Goal: Task Accomplishment & Management: Use online tool/utility

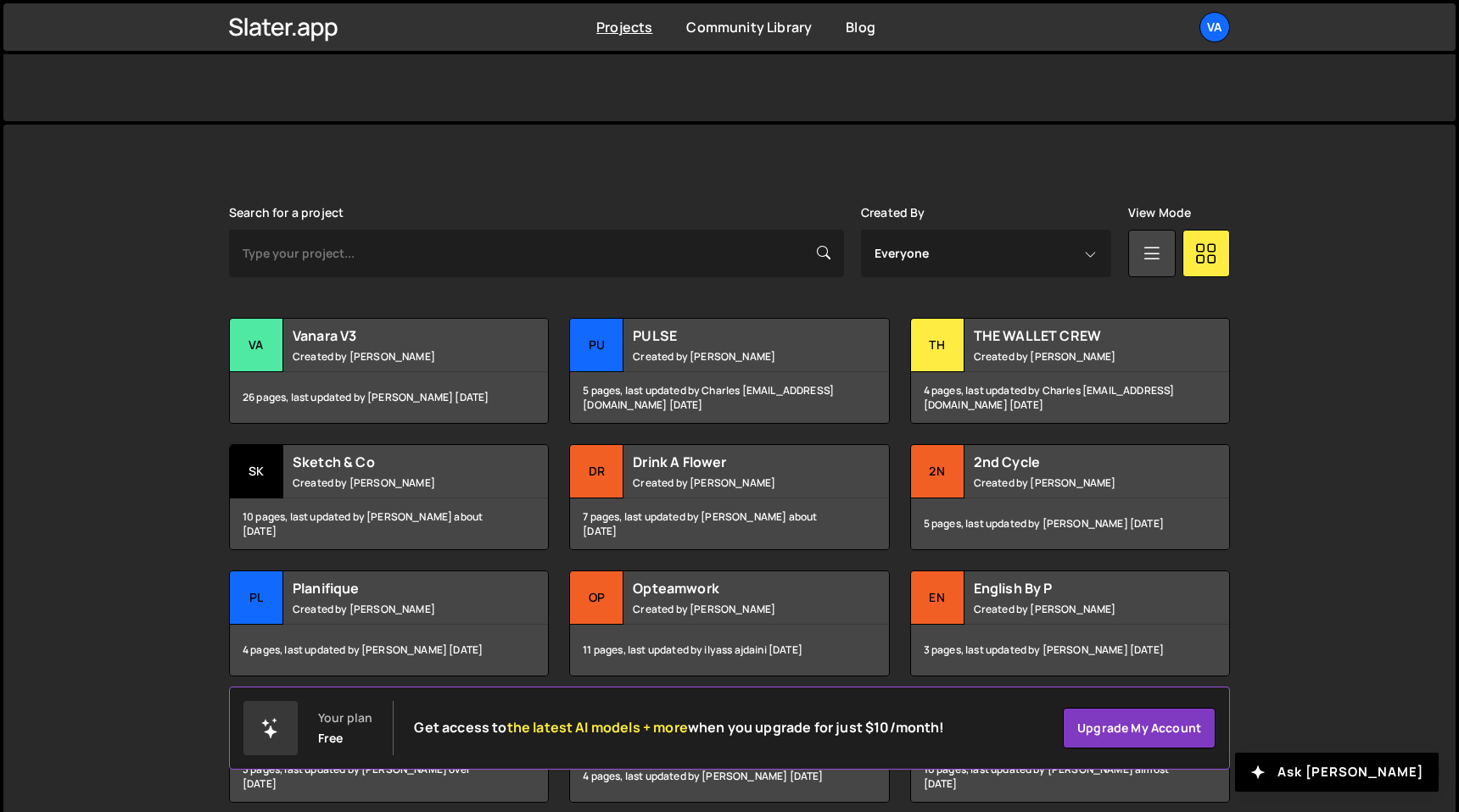
scroll to position [439, 0]
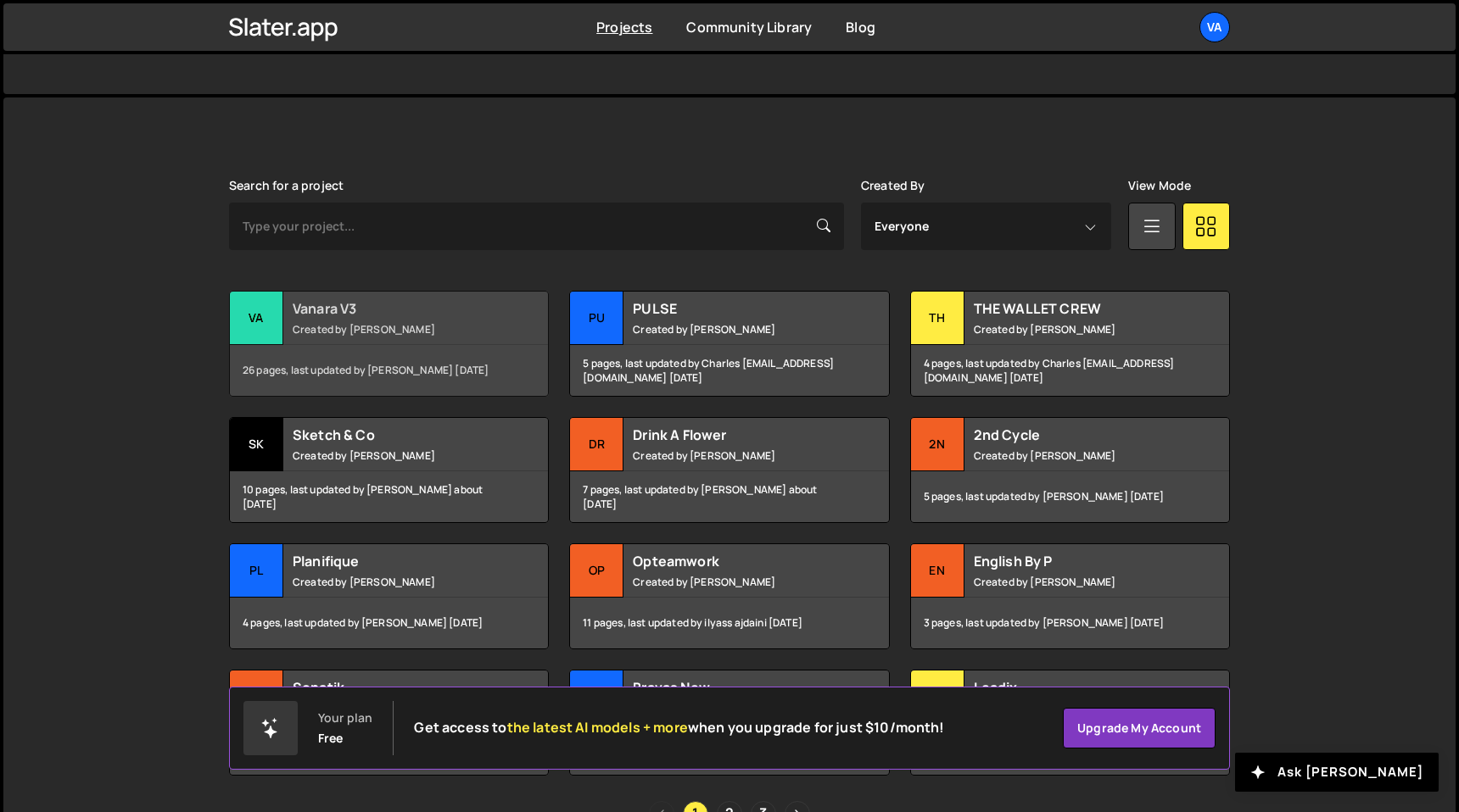
click at [449, 299] on h2 "Vanara V3" at bounding box center [395, 308] width 204 height 18
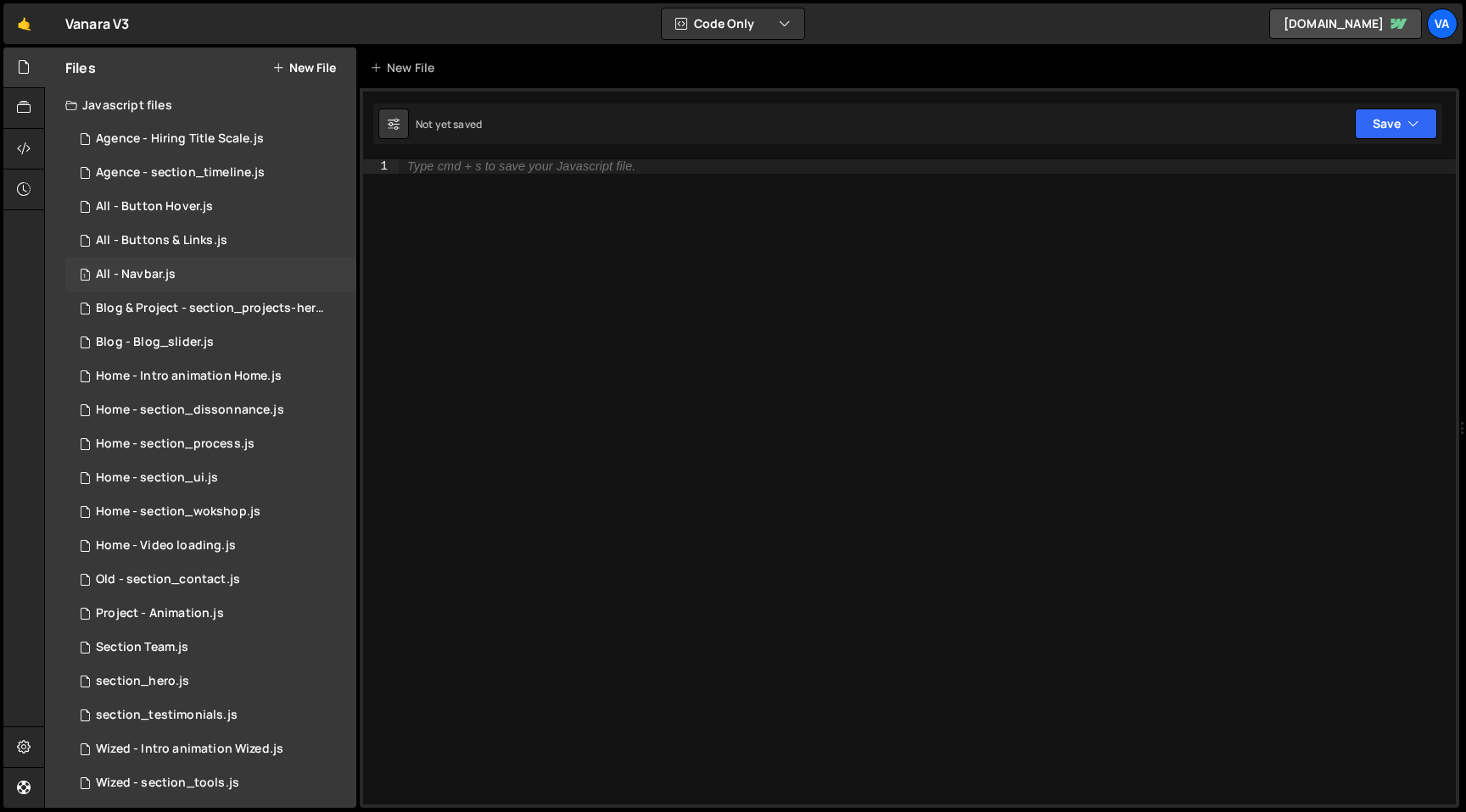
click at [169, 276] on div "All - Navbar.js" at bounding box center [136, 274] width 80 height 15
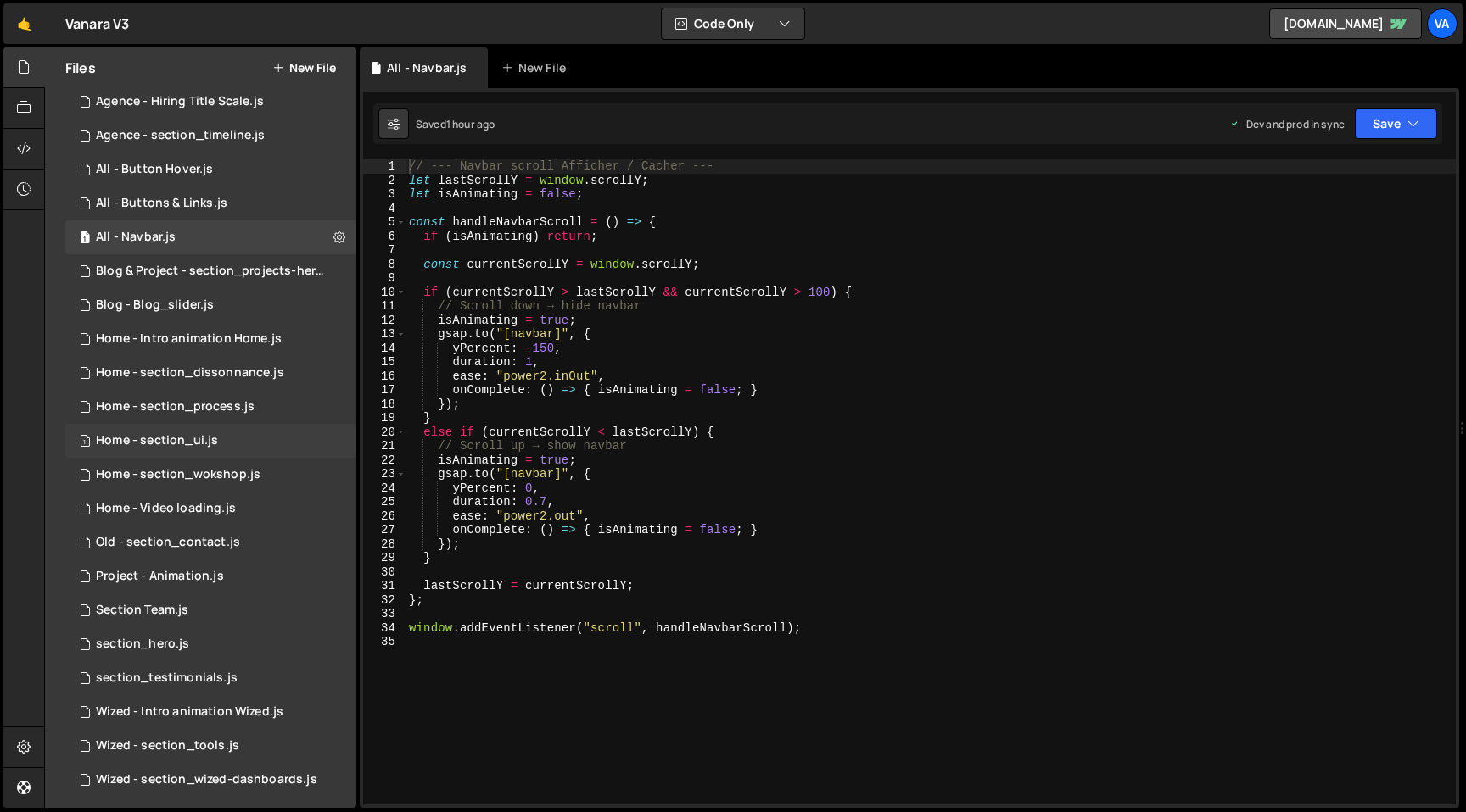
scroll to position [43, 0]
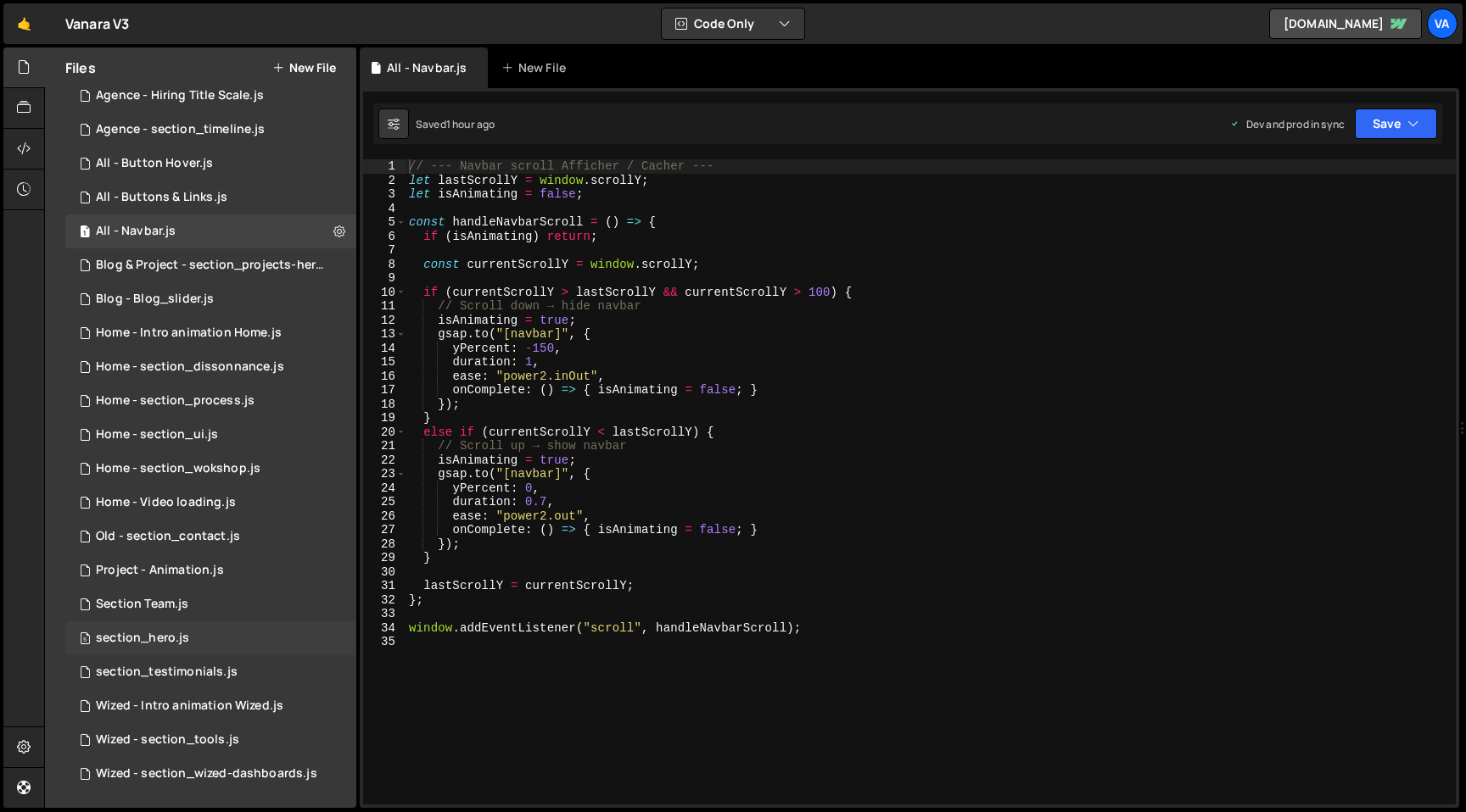
click at [189, 631] on div "5 section_hero.js 0" at bounding box center [211, 639] width 291 height 34
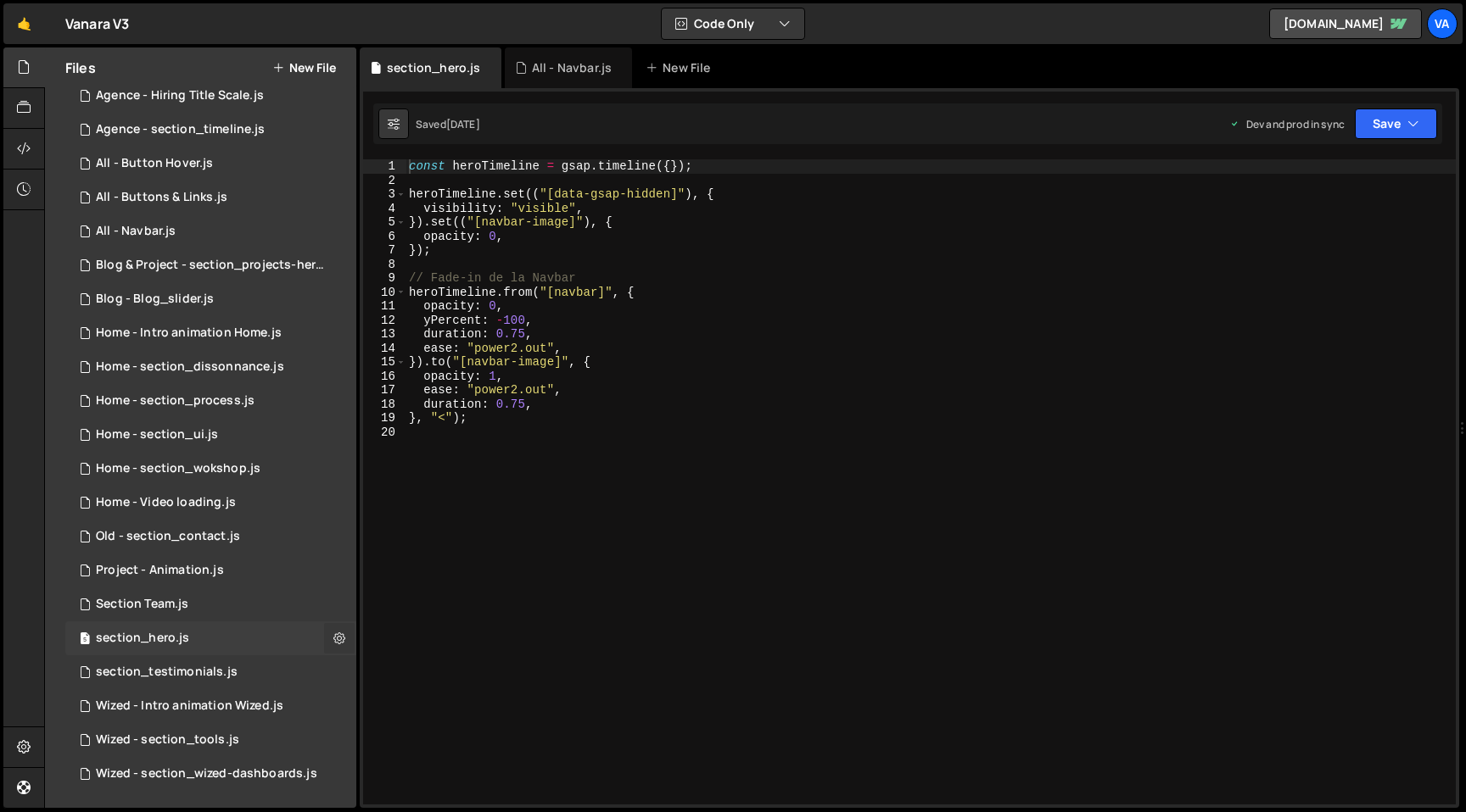
click at [333, 645] on icon at bounding box center [338, 638] width 11 height 16
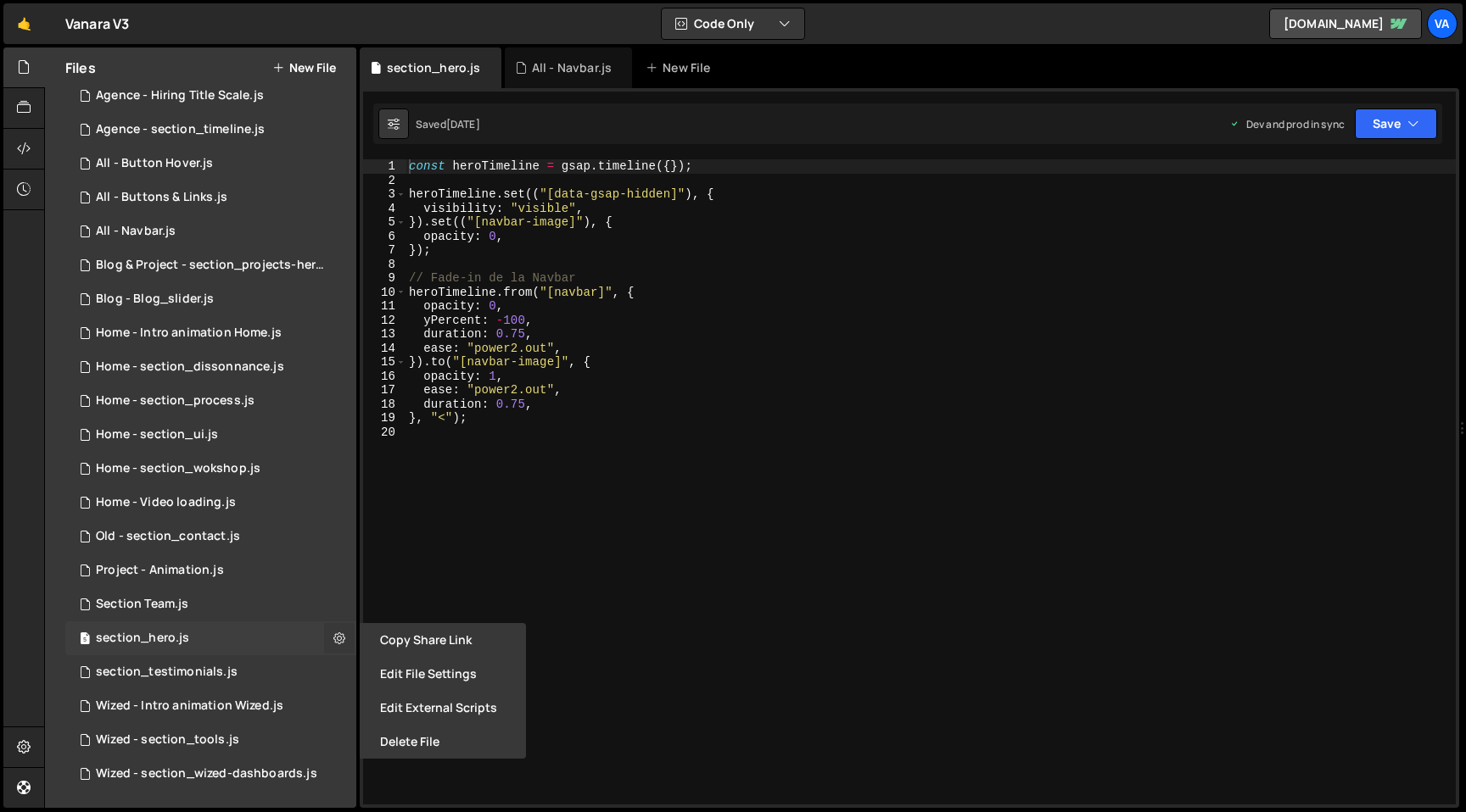
type input "section_hero"
radio input "true"
checkbox input "true"
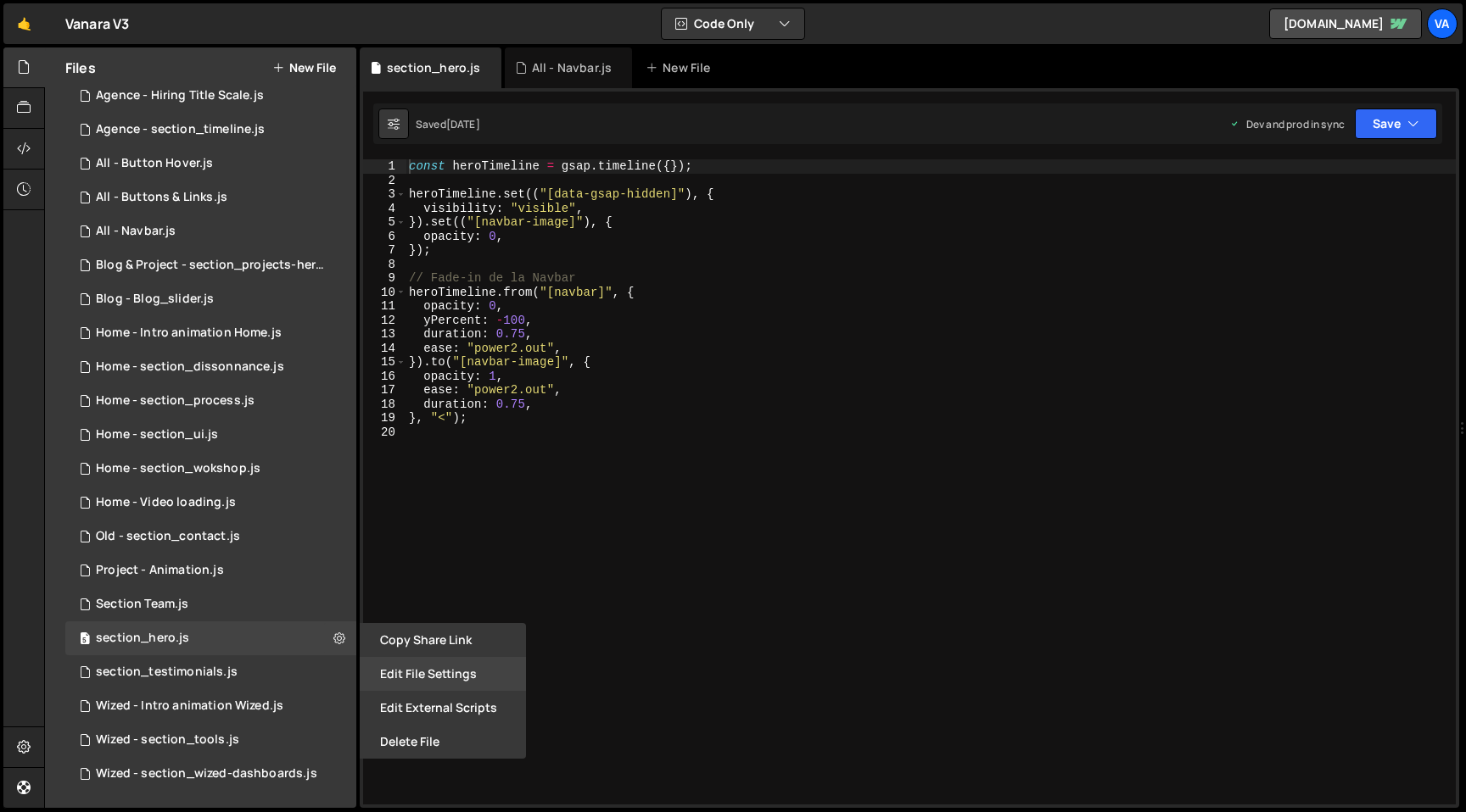
click at [423, 673] on button "Edit File Settings" at bounding box center [442, 674] width 167 height 34
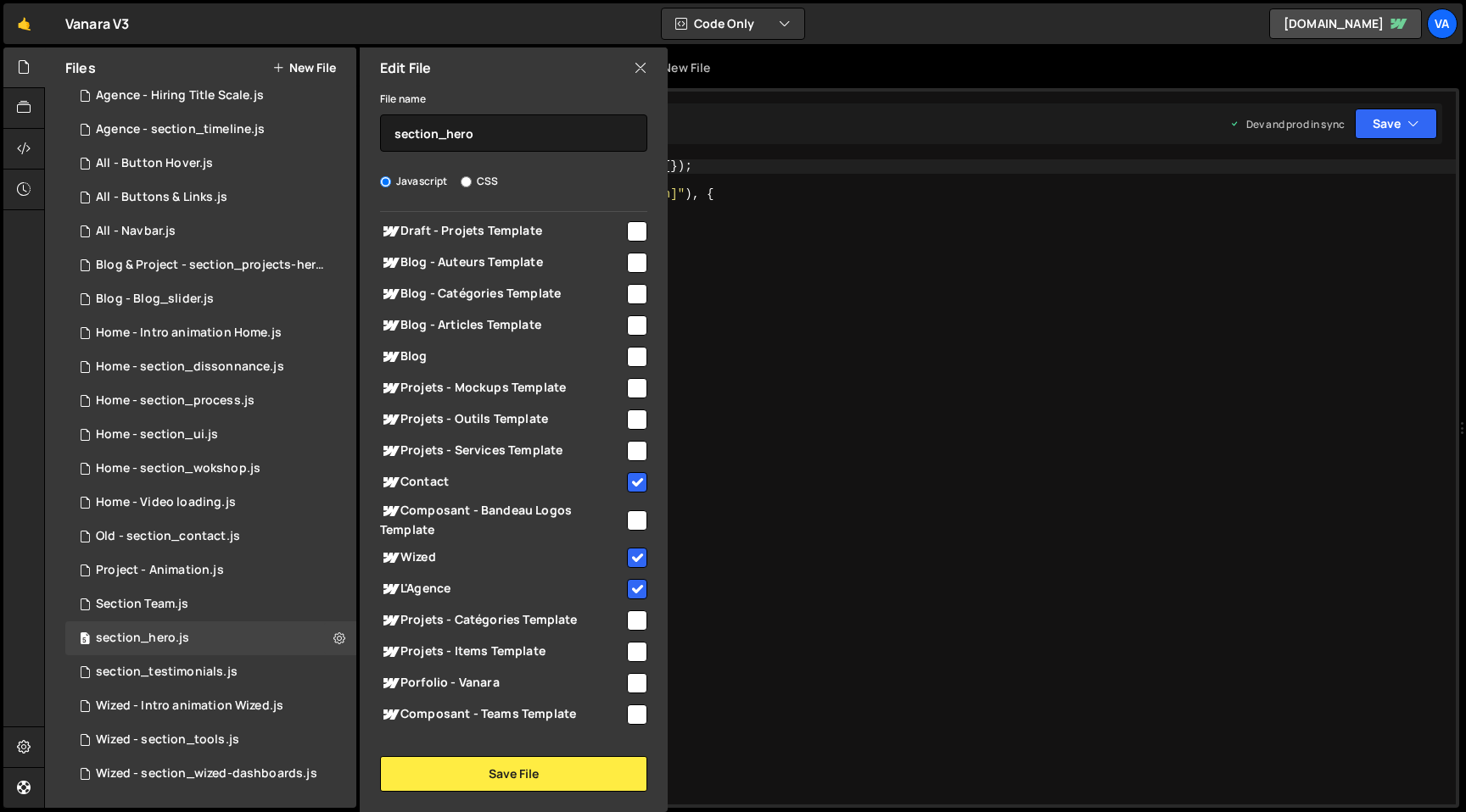
scroll to position [139, 0]
click at [627, 683] on input "checkbox" at bounding box center [637, 683] width 20 height 20
checkbox input "true"
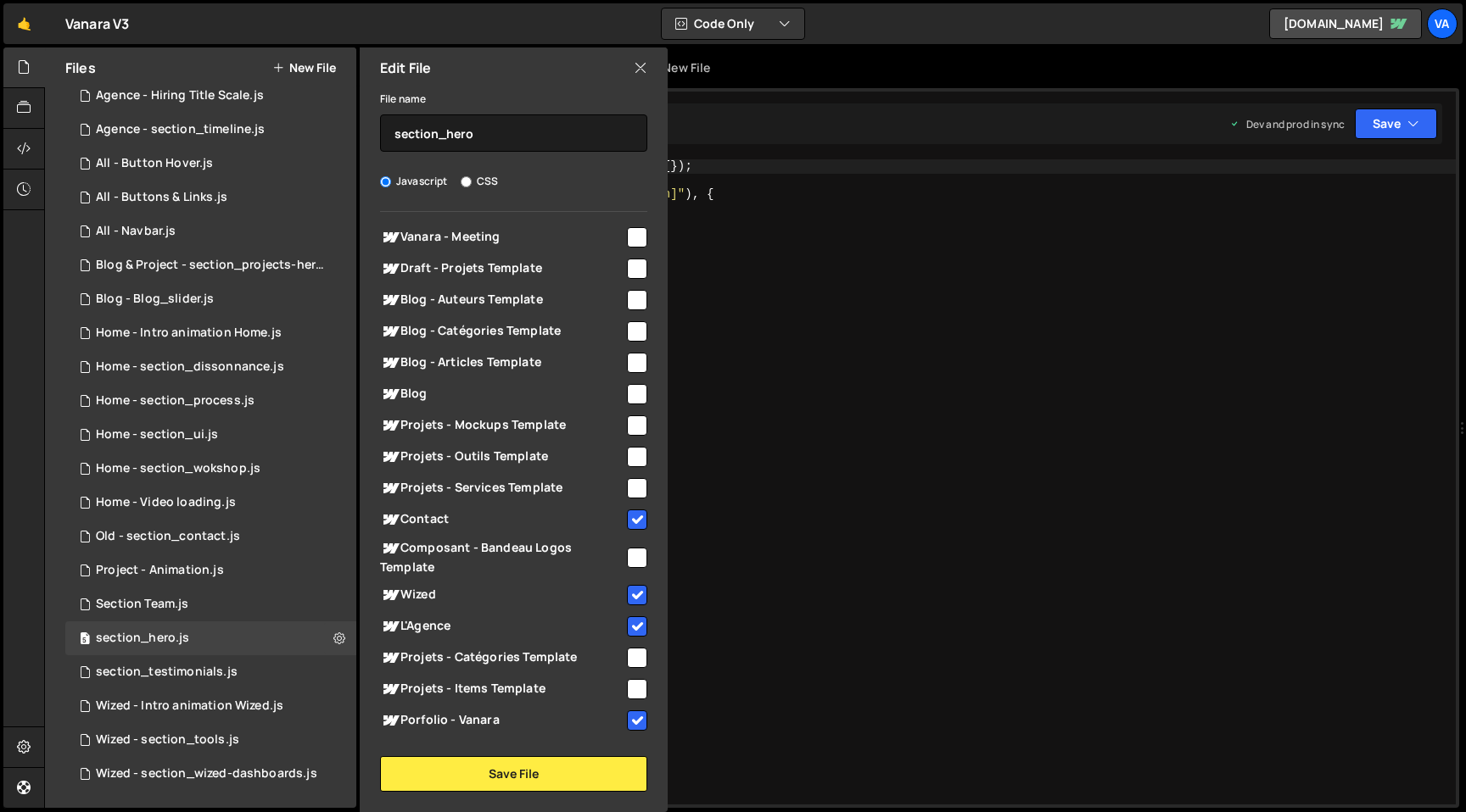
scroll to position [86, 0]
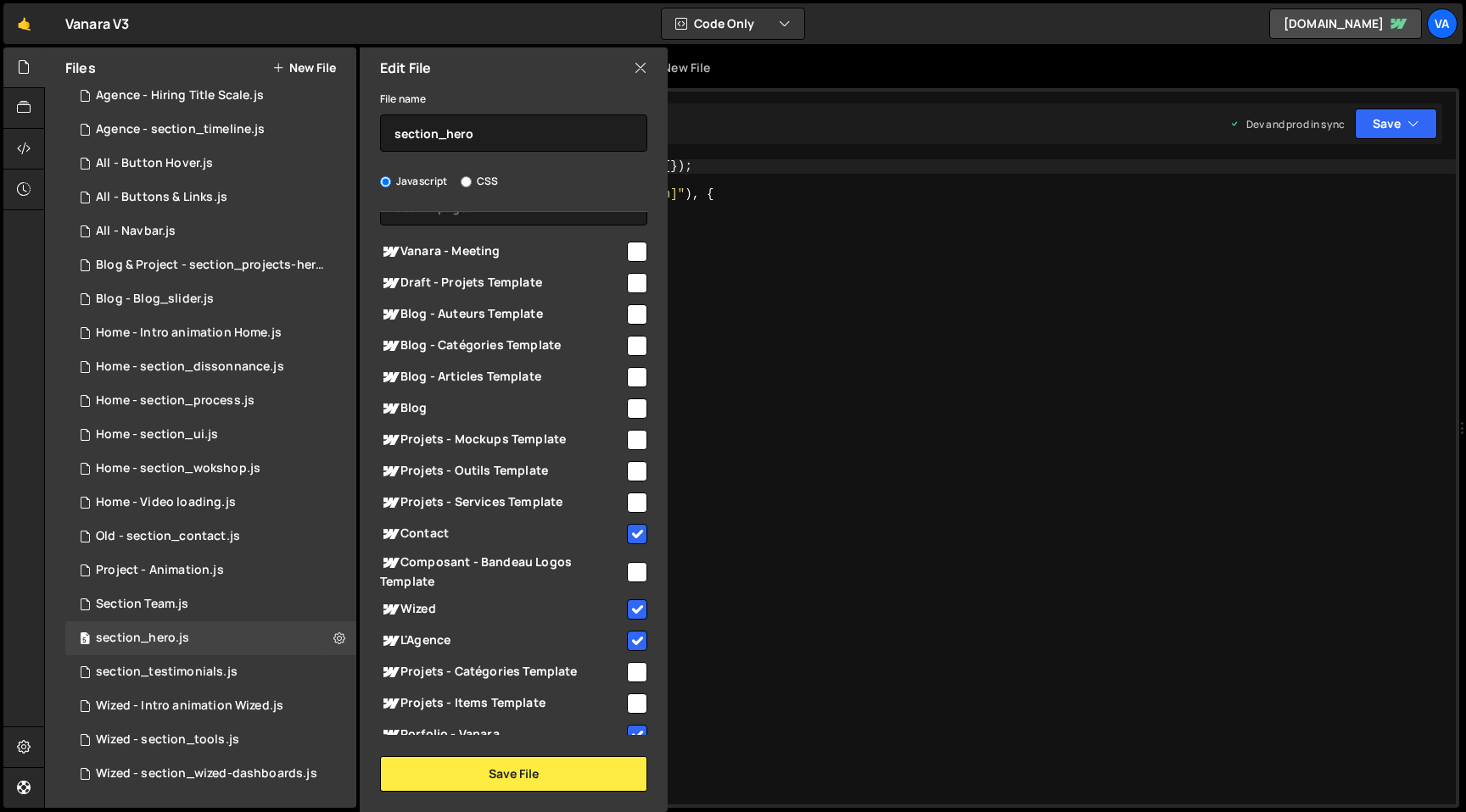
click at [629, 379] on input "checkbox" at bounding box center [637, 377] width 20 height 20
checkbox input "true"
click at [515, 782] on button "Save File" at bounding box center [513, 774] width 267 height 35
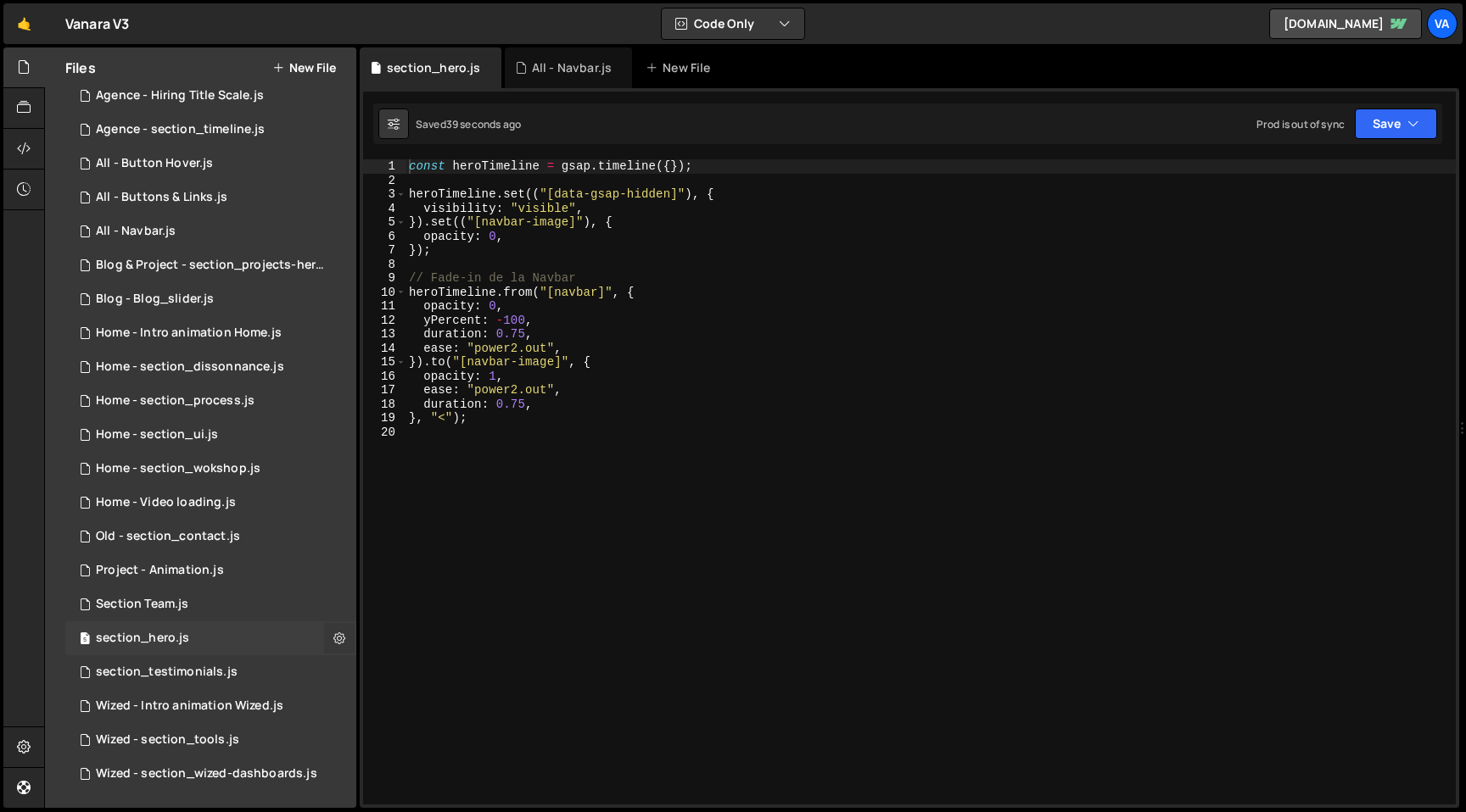
click at [333, 639] on icon at bounding box center [338, 638] width 11 height 16
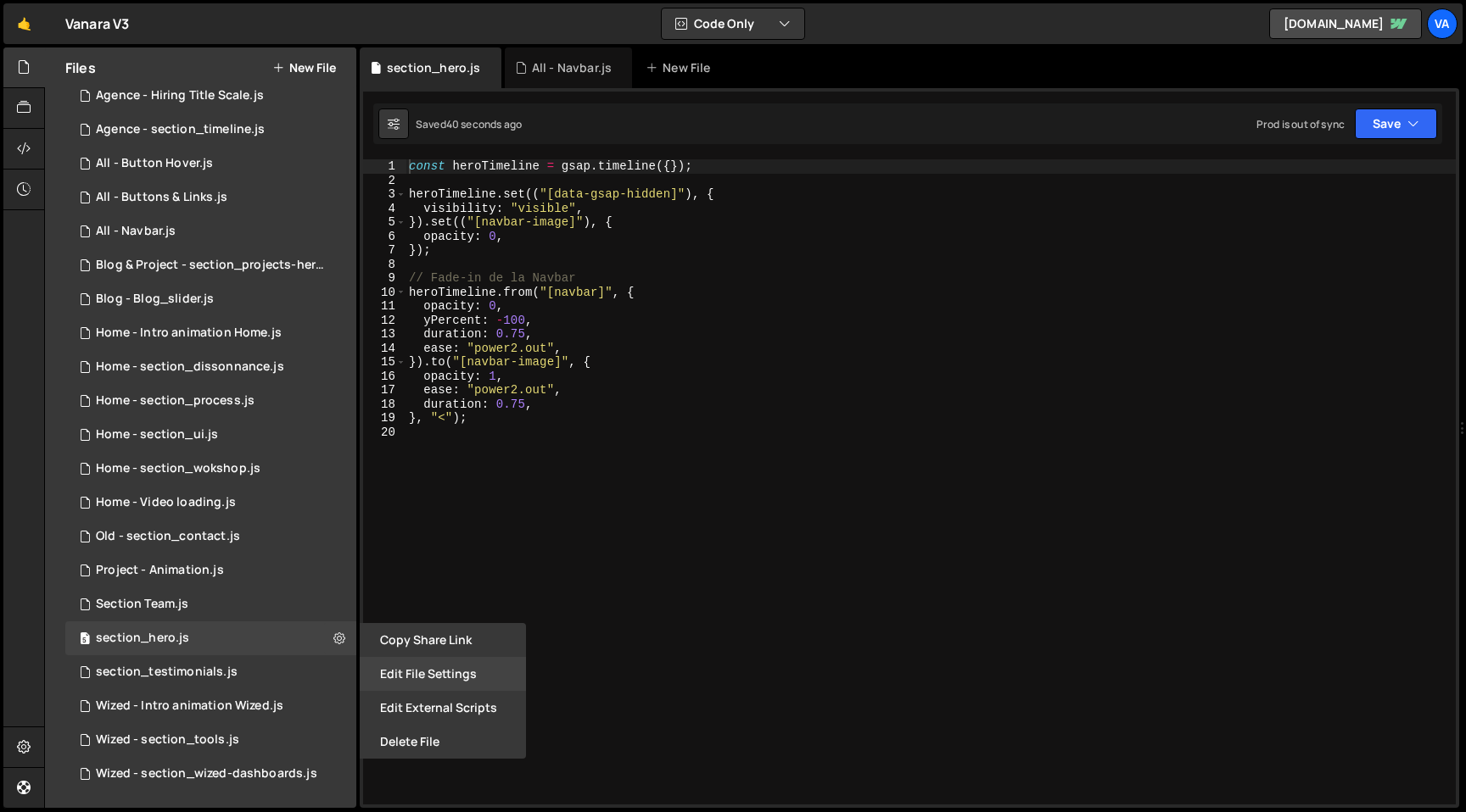
click at [423, 676] on button "Edit File Settings" at bounding box center [442, 674] width 167 height 34
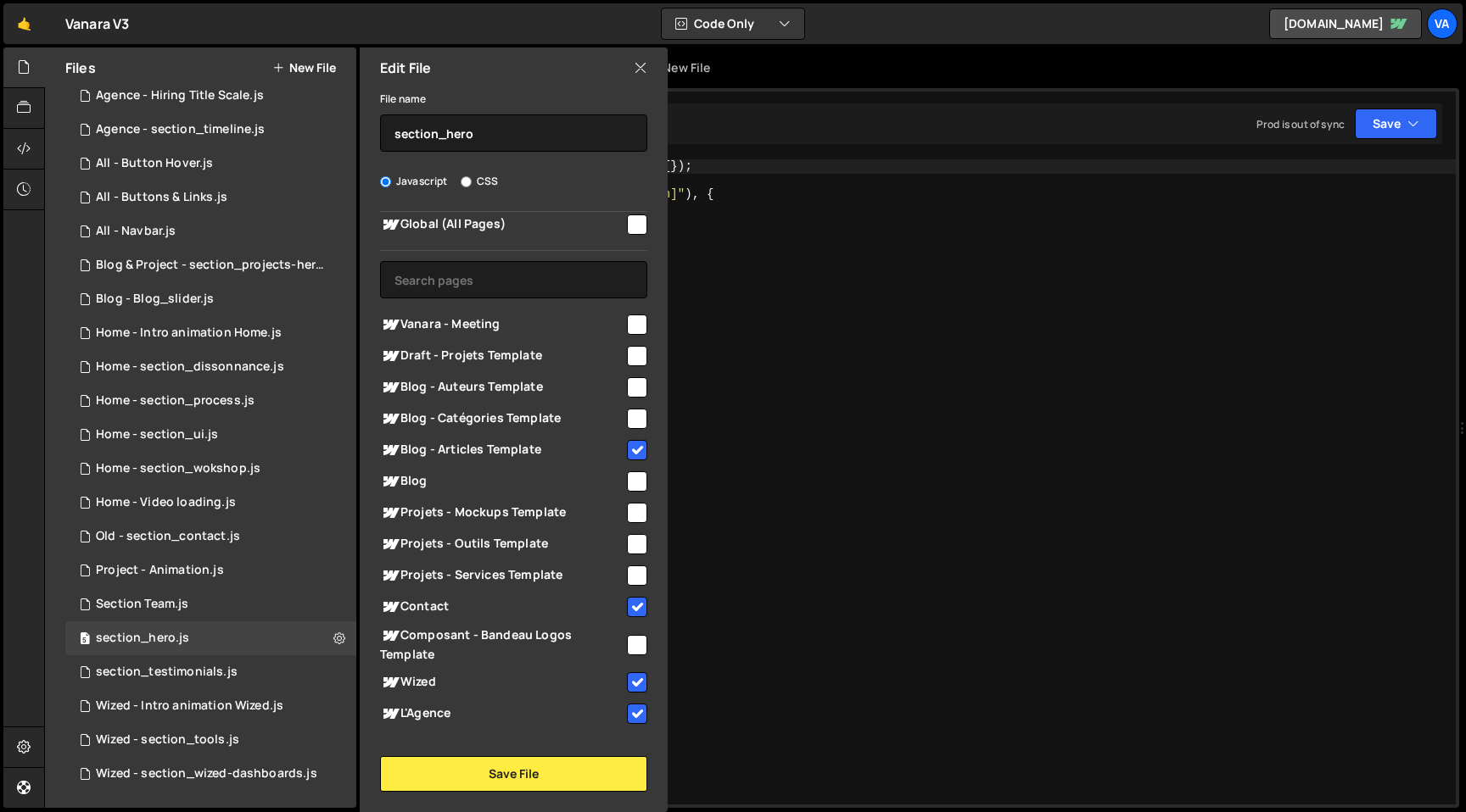
scroll to position [12, 0]
click at [628, 484] on input "checkbox" at bounding box center [637, 482] width 20 height 20
checkbox input "true"
click at [523, 781] on button "Save File" at bounding box center [513, 774] width 267 height 35
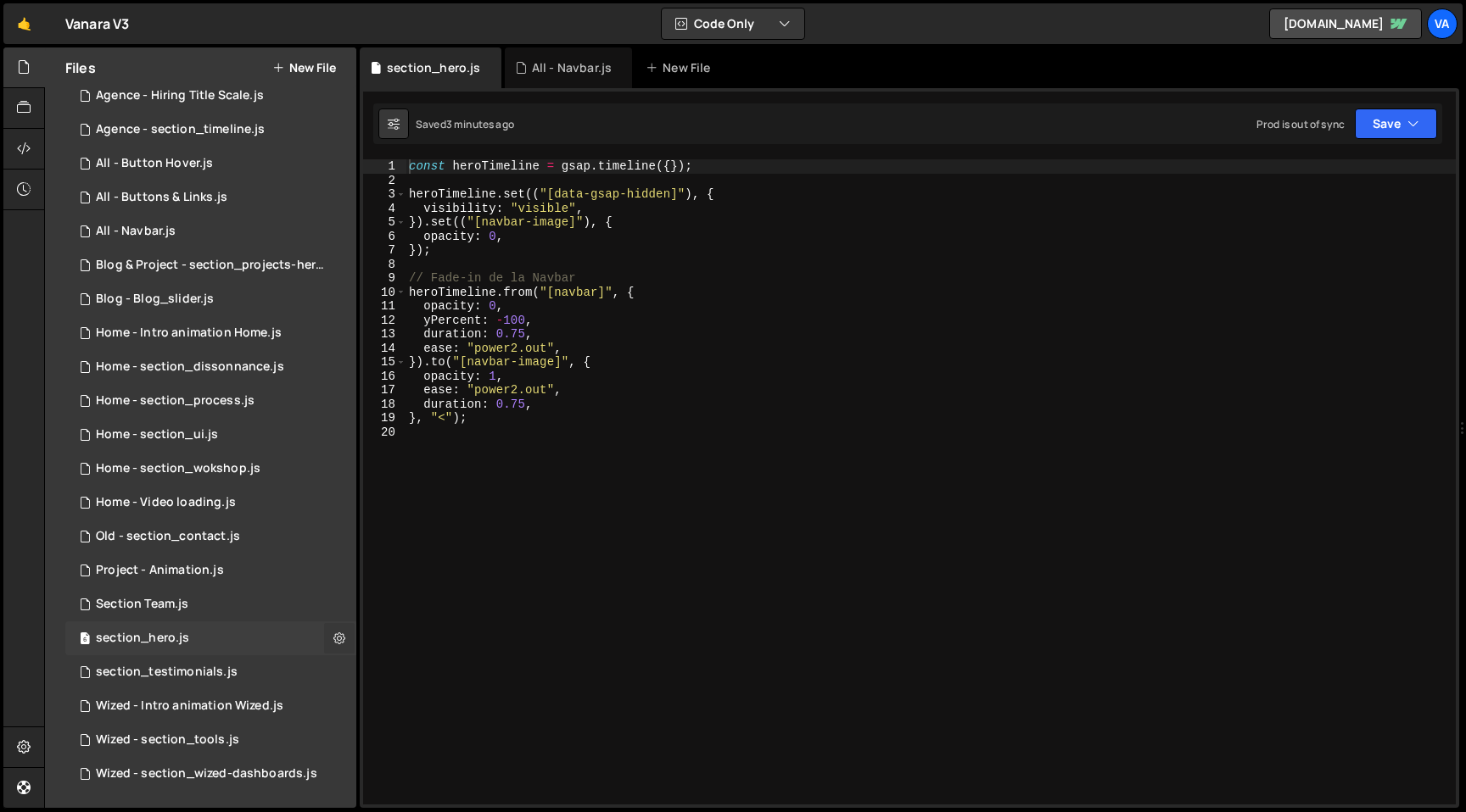
click at [333, 639] on icon at bounding box center [338, 638] width 11 height 16
type input "section_hero"
radio input "true"
checkbox input "true"
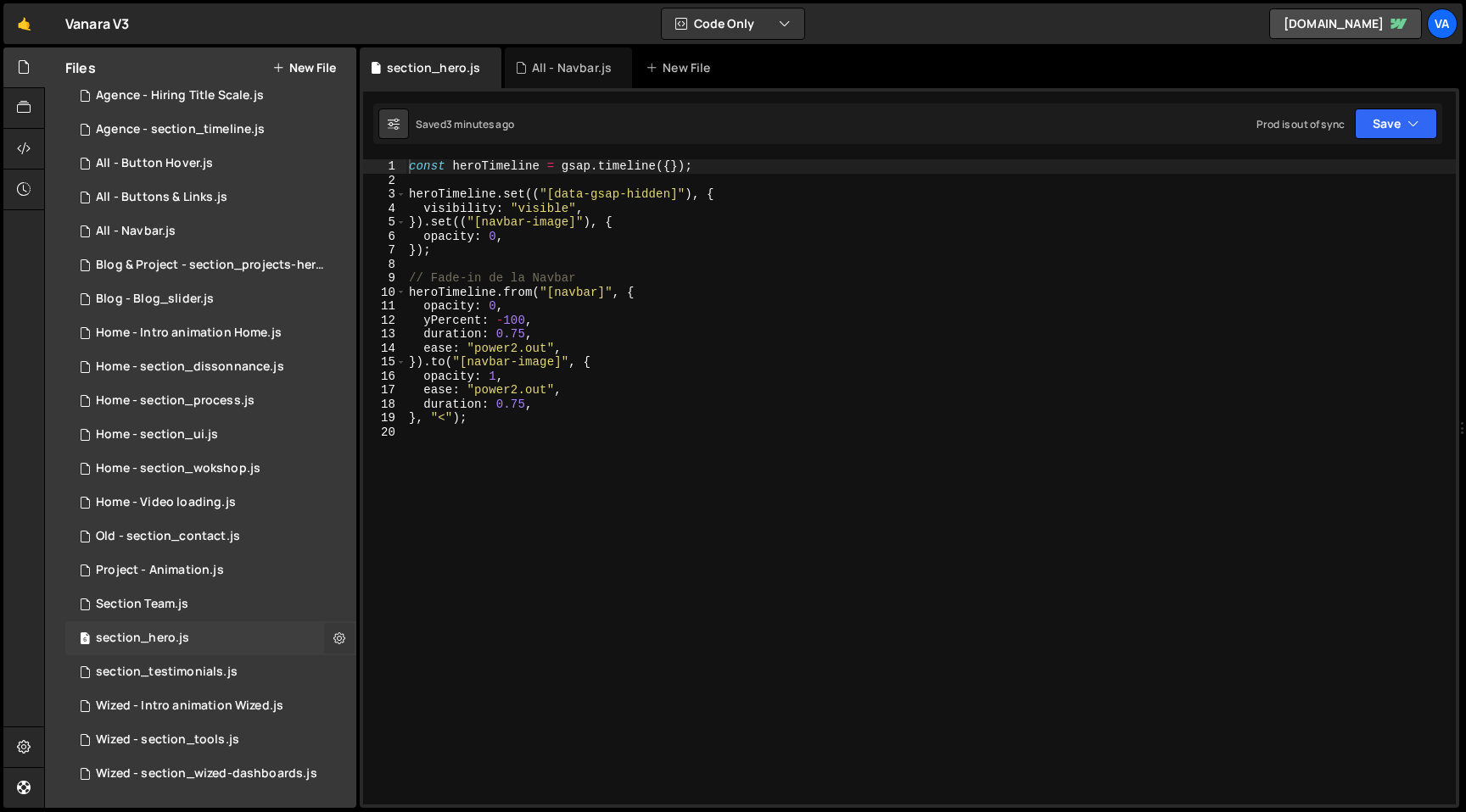
checkbox input "true"
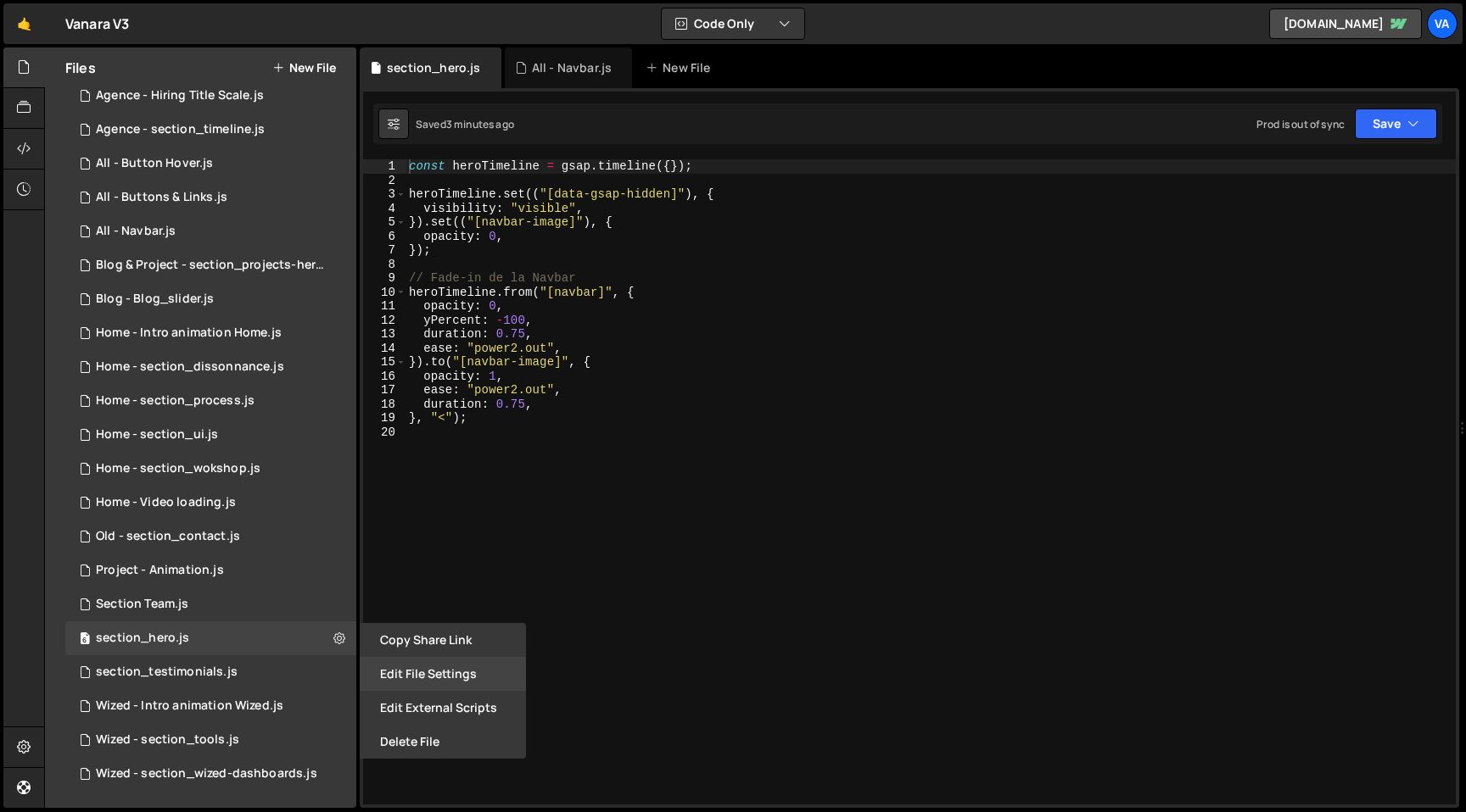
click at [419, 677] on button "Edit File Settings" at bounding box center [442, 674] width 167 height 34
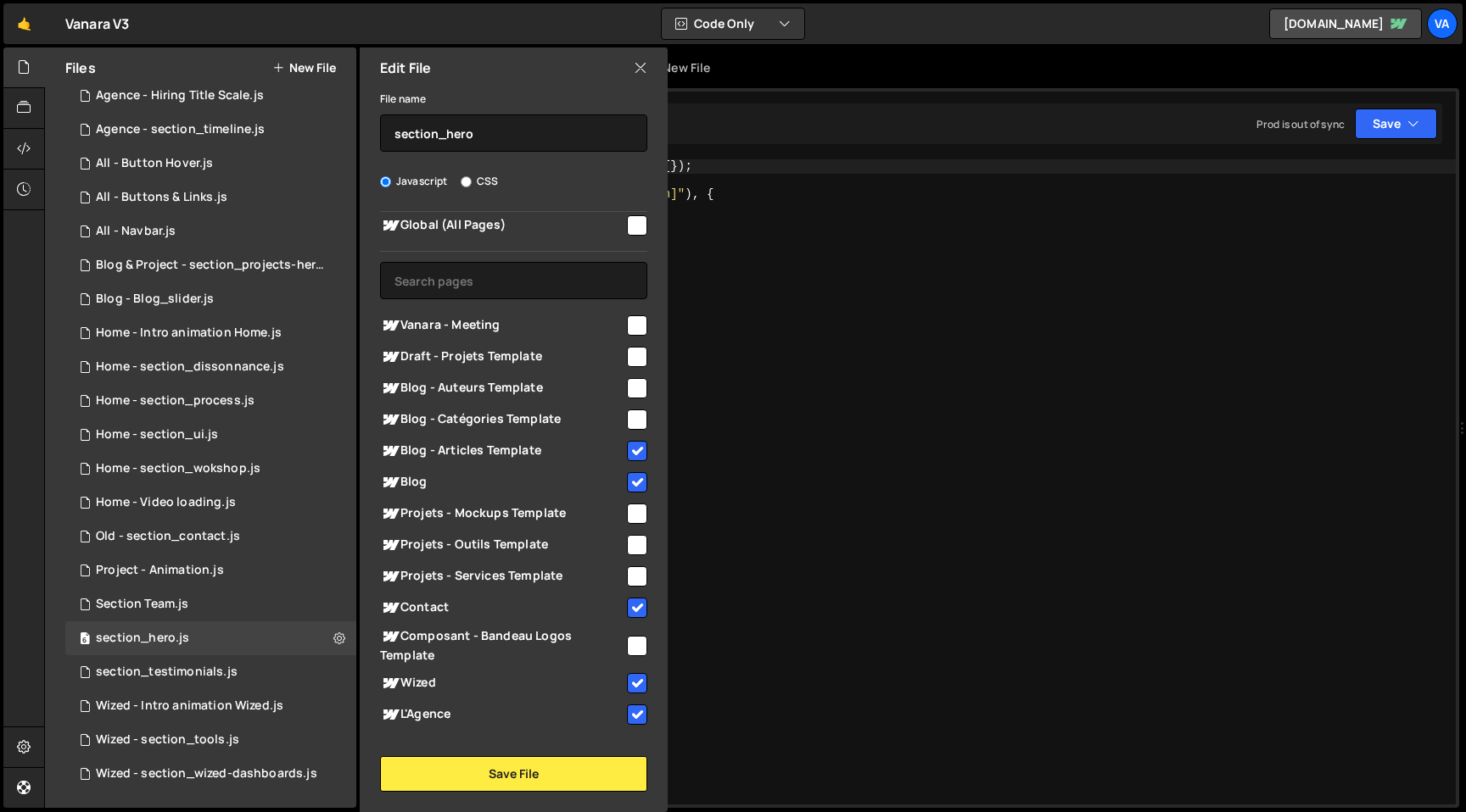
click at [634, 572] on input "checkbox" at bounding box center [637, 576] width 20 height 20
checkbox input "true"
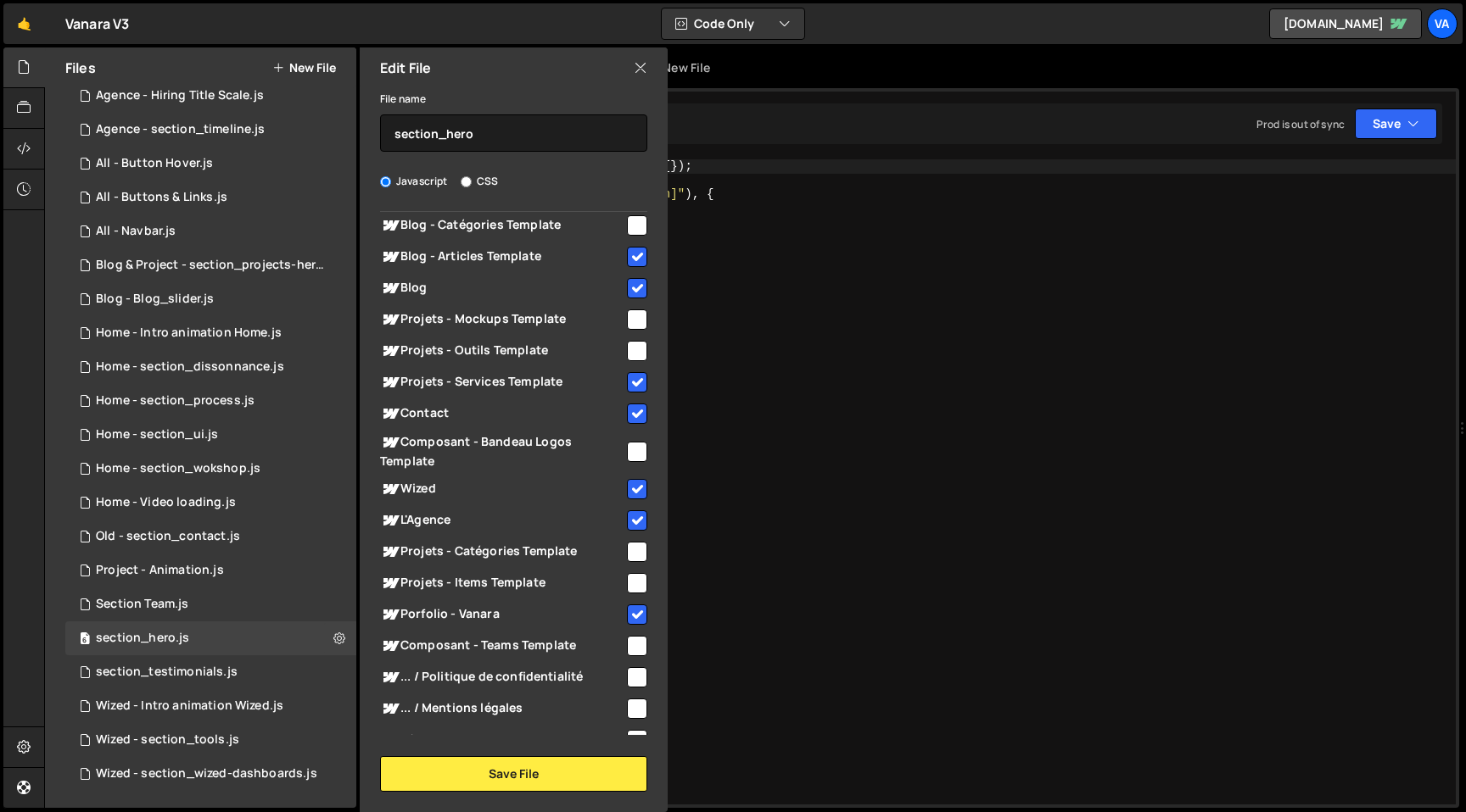
scroll to position [240, 0]
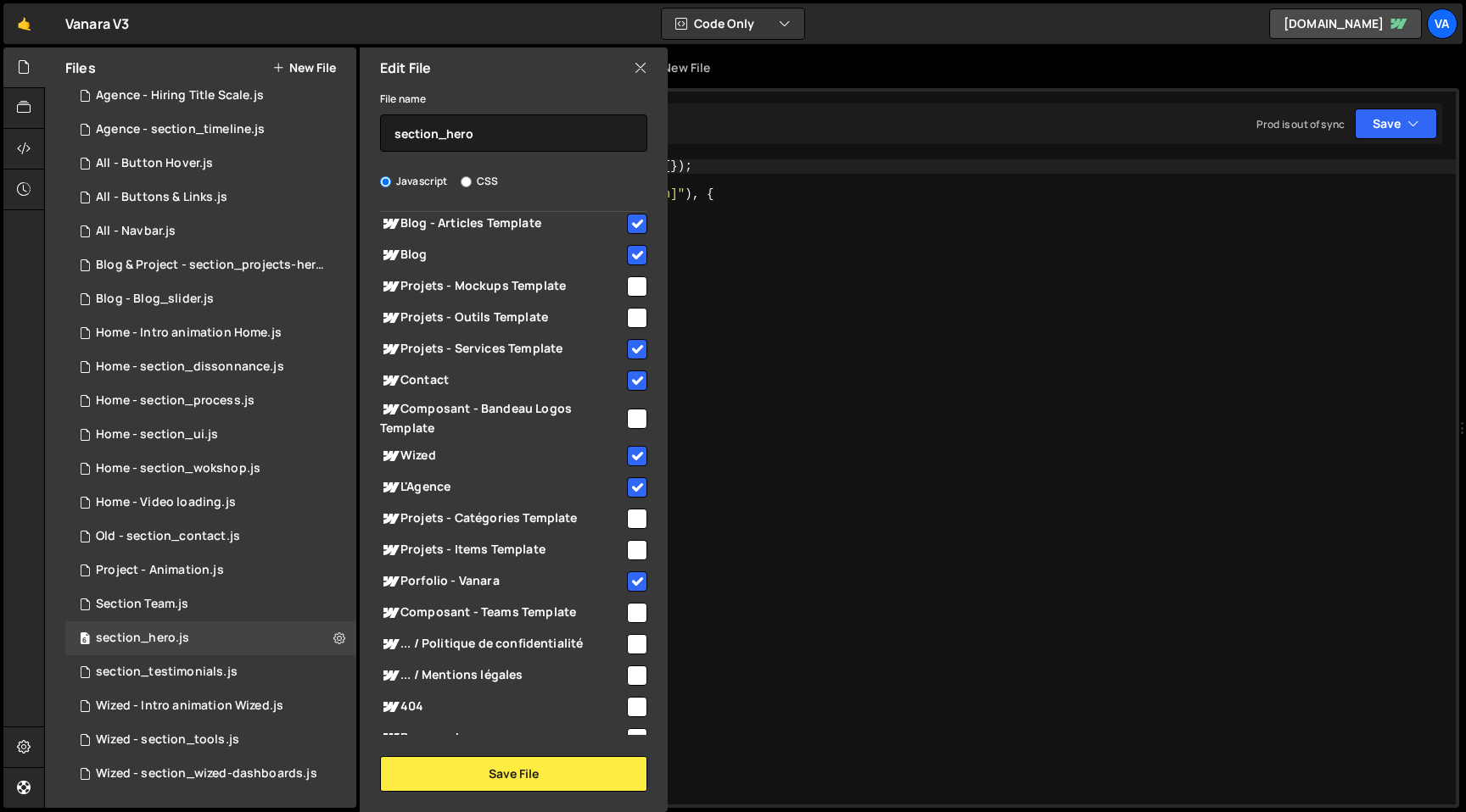
click at [627, 546] on input "checkbox" at bounding box center [637, 550] width 20 height 20
checkbox input "true"
click at [632, 349] on input "checkbox" at bounding box center [637, 349] width 20 height 20
checkbox input "false"
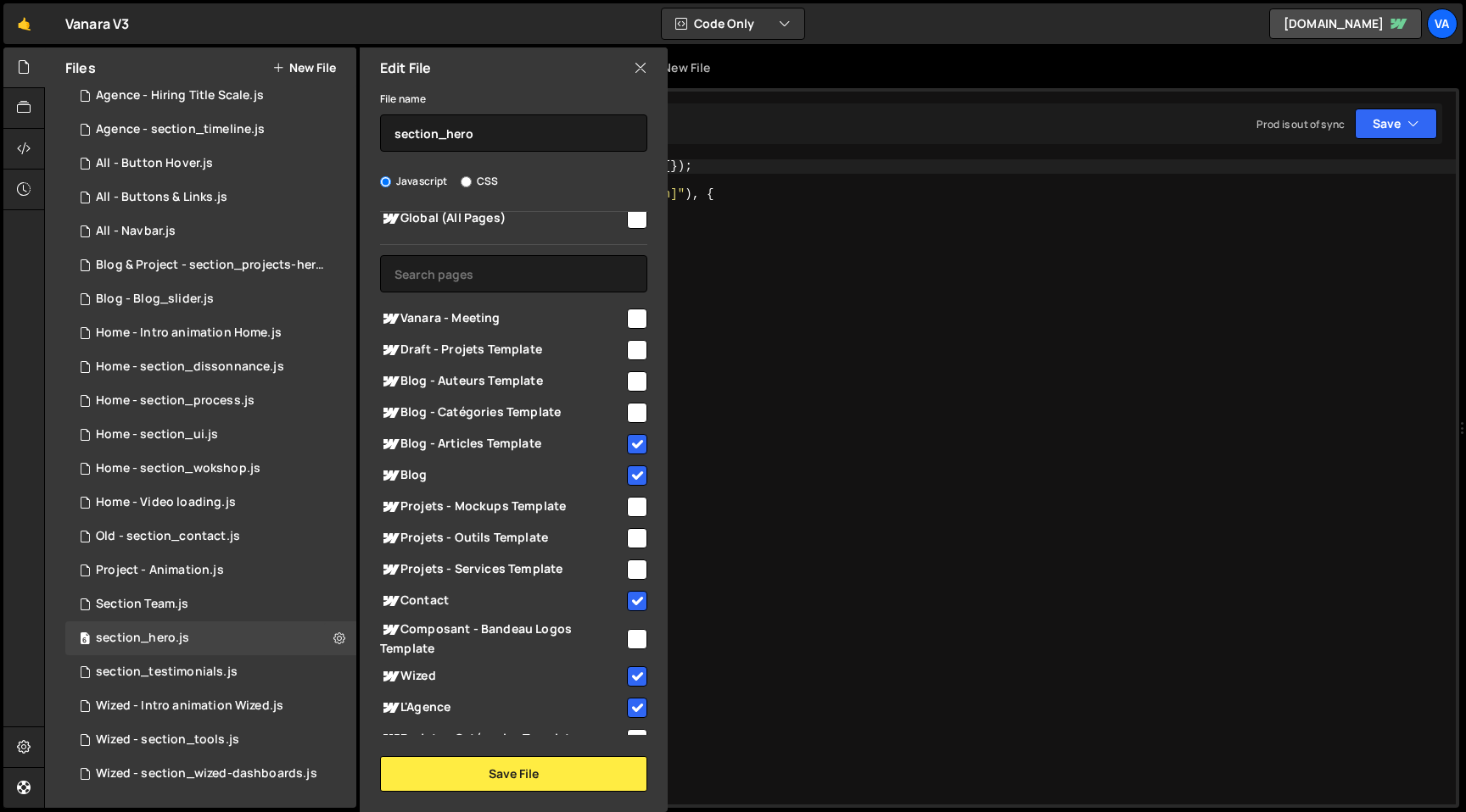
scroll to position [0, 0]
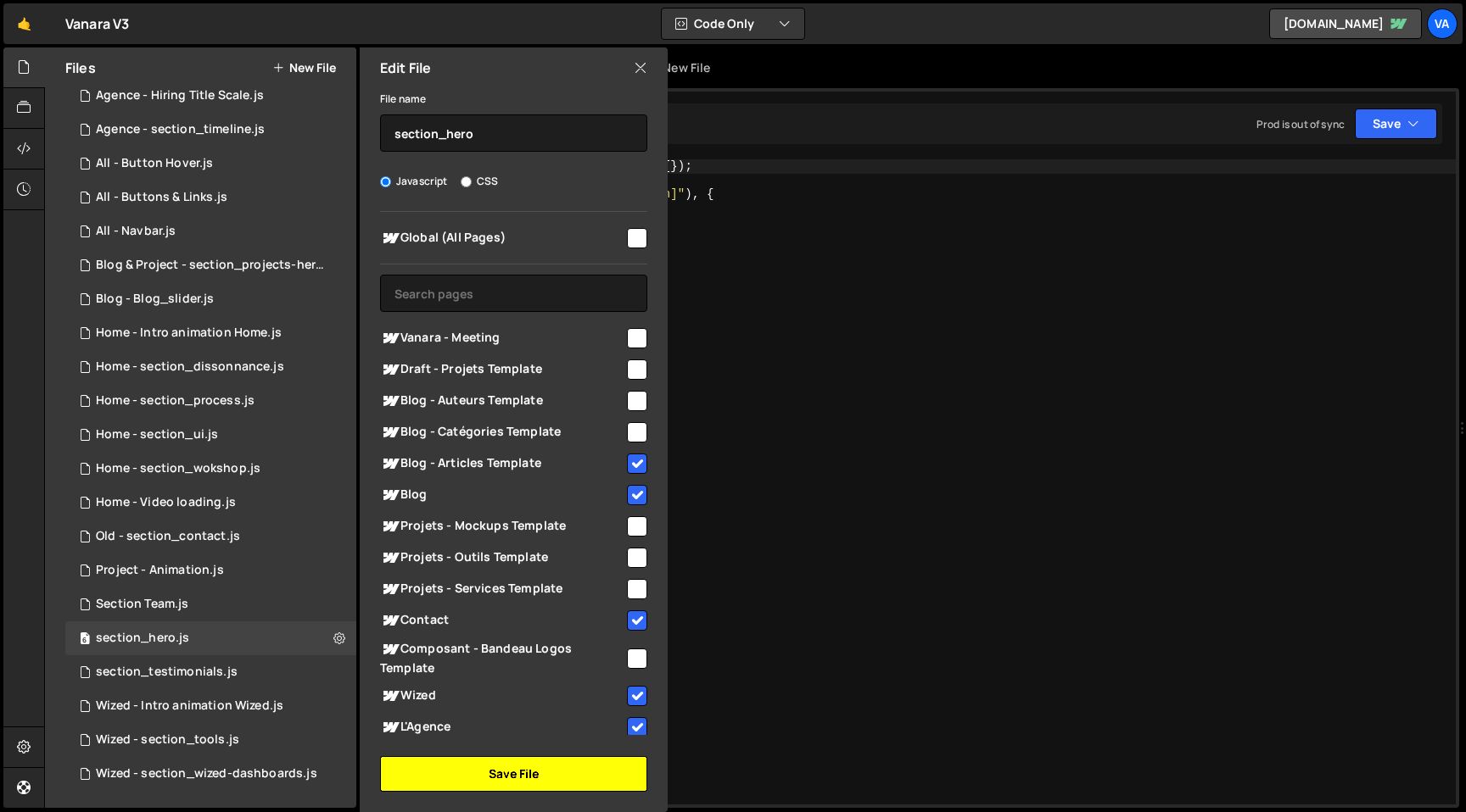
click at [495, 779] on button "Save File" at bounding box center [513, 774] width 267 height 35
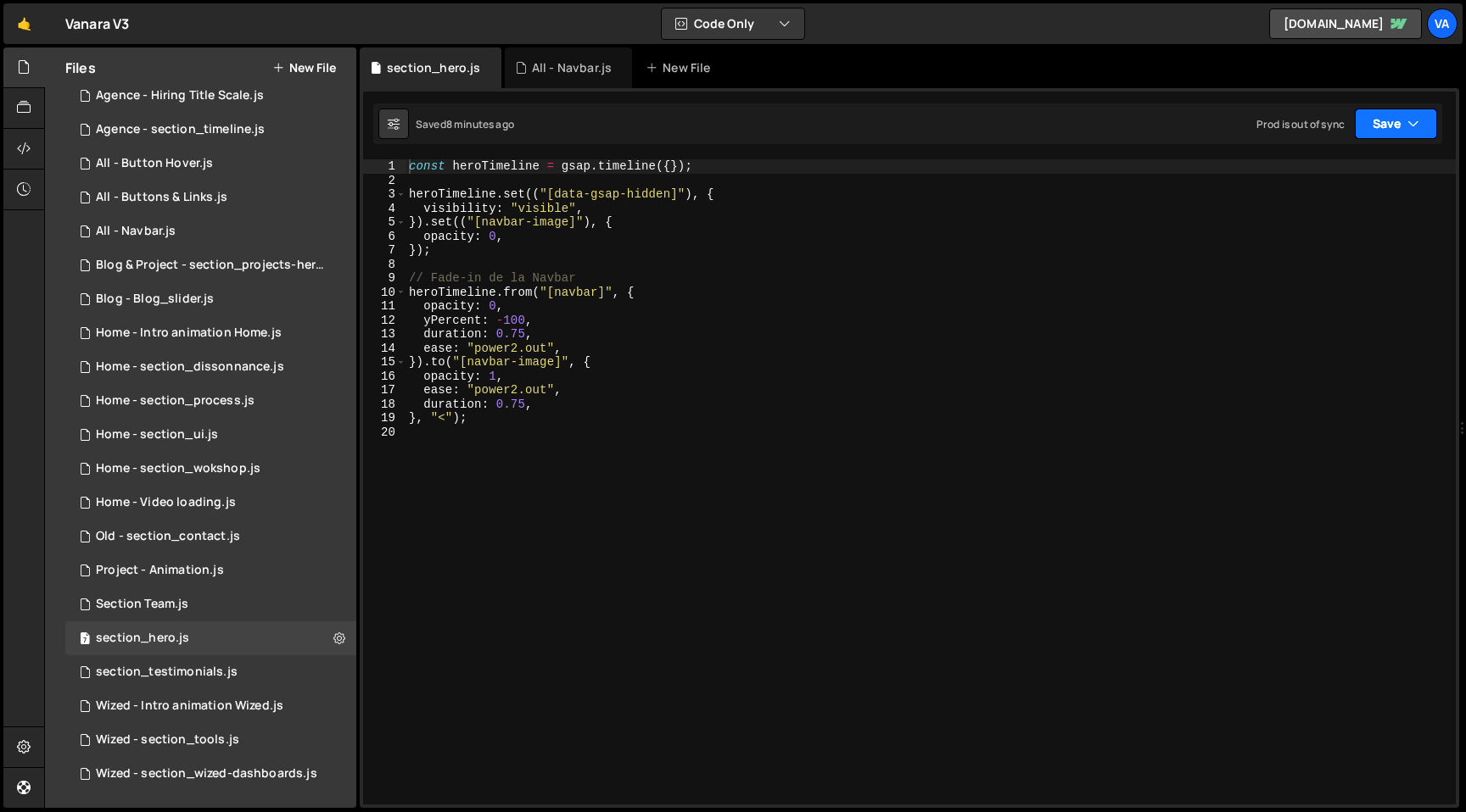
click at [1381, 127] on button "Save" at bounding box center [1396, 123] width 82 height 31
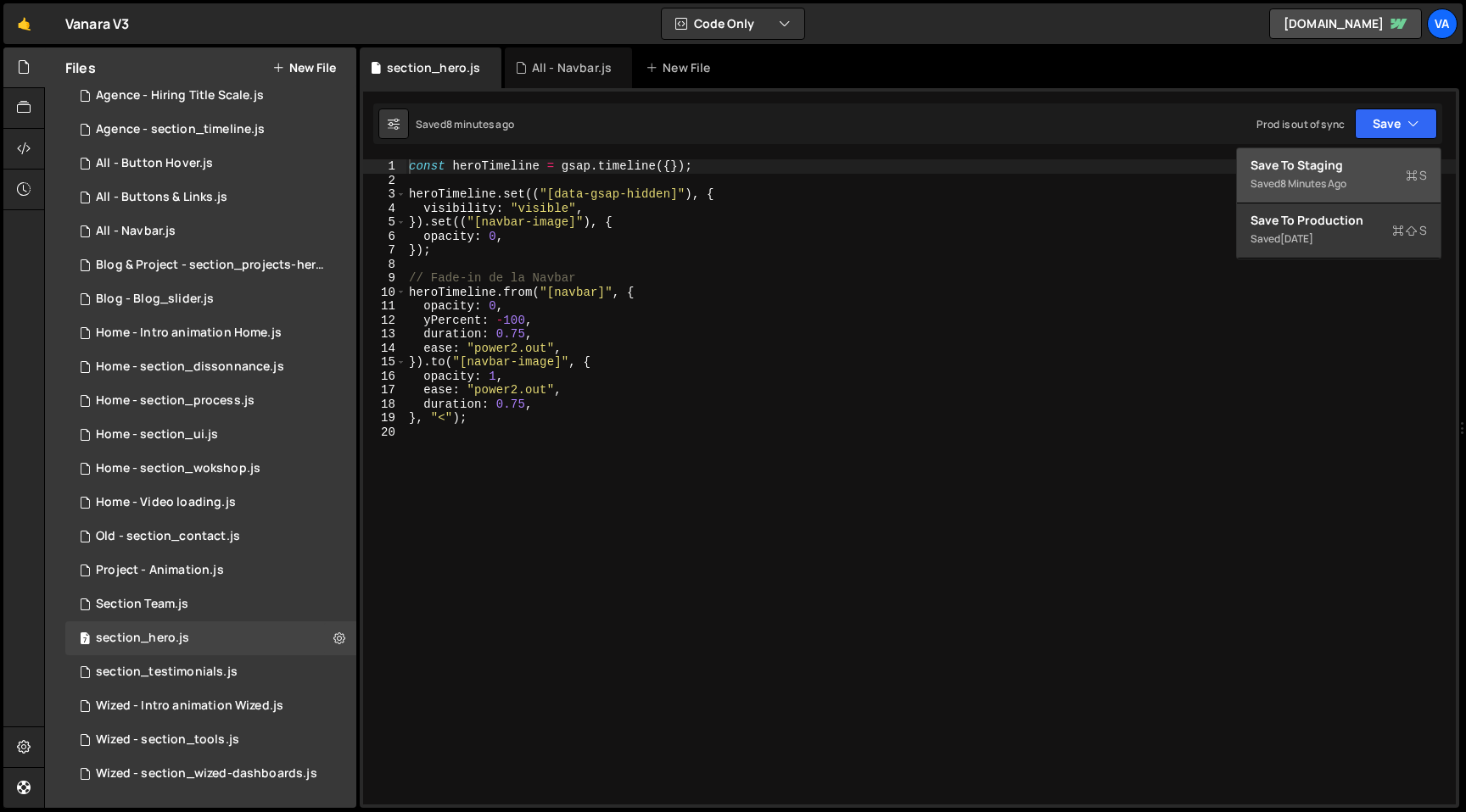
click at [1308, 172] on div "Save to Staging S" at bounding box center [1338, 165] width 176 height 17
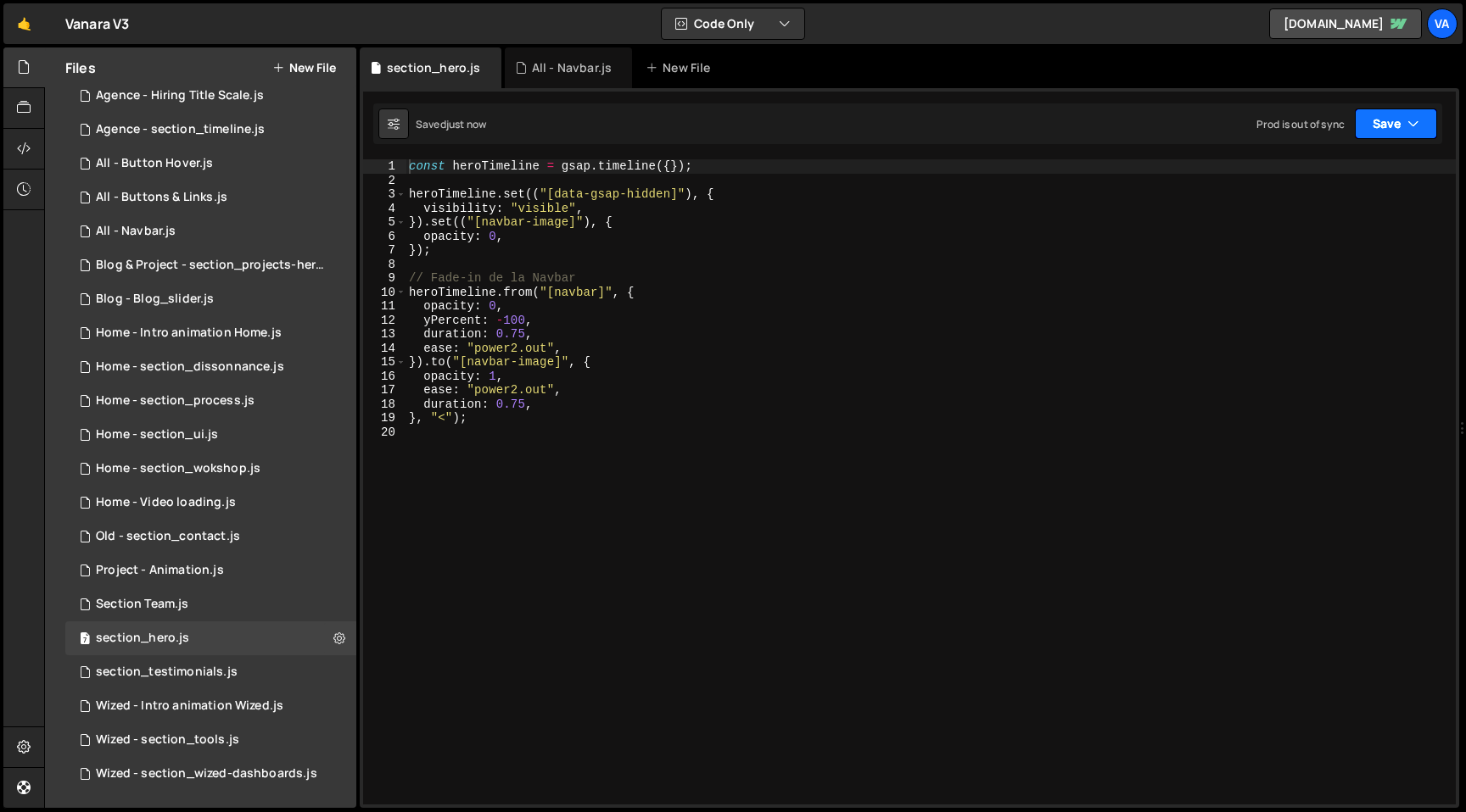
click at [1388, 118] on button "Save" at bounding box center [1396, 123] width 82 height 31
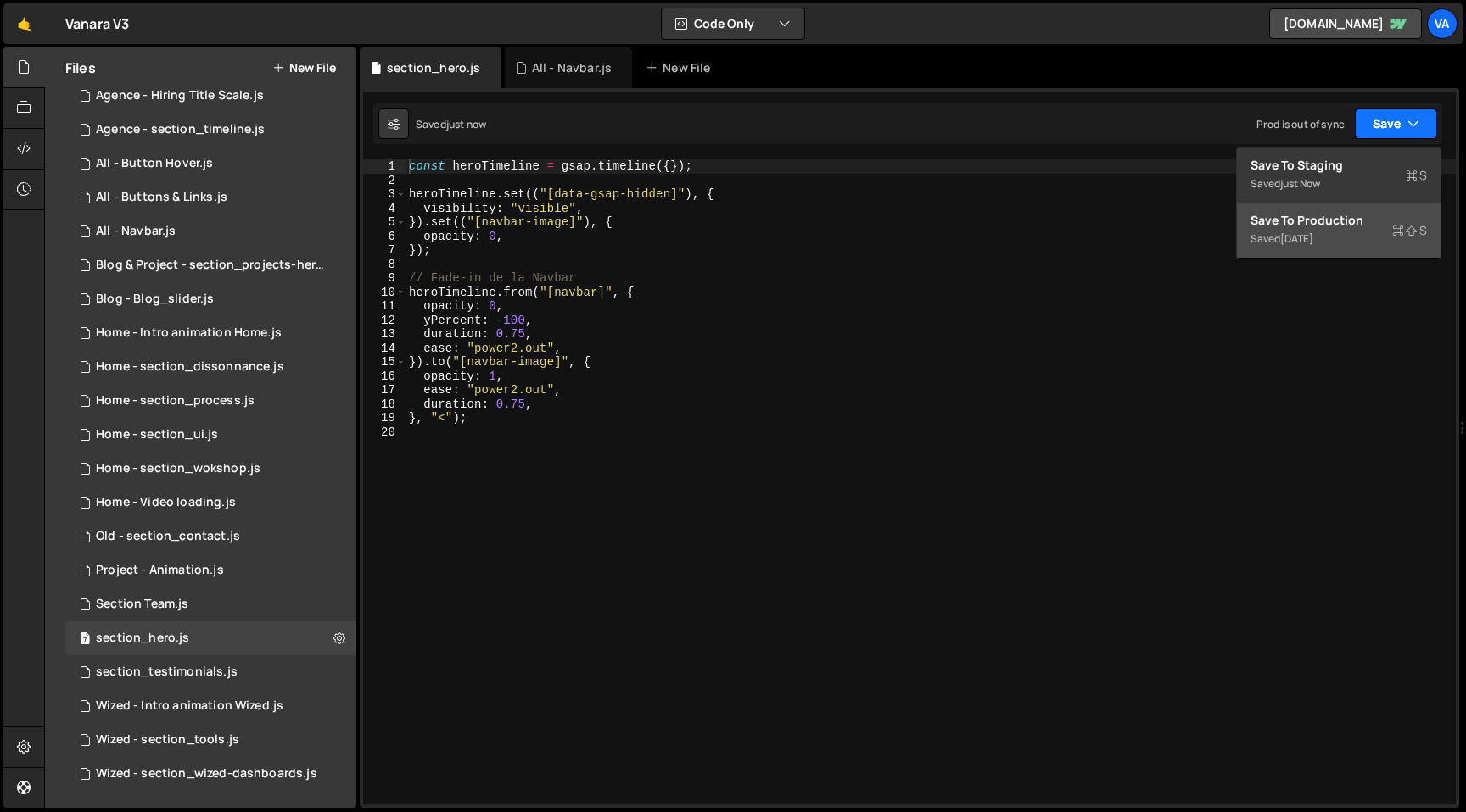
click at [1313, 233] on div "4 months ago" at bounding box center [1297, 239] width 33 height 14
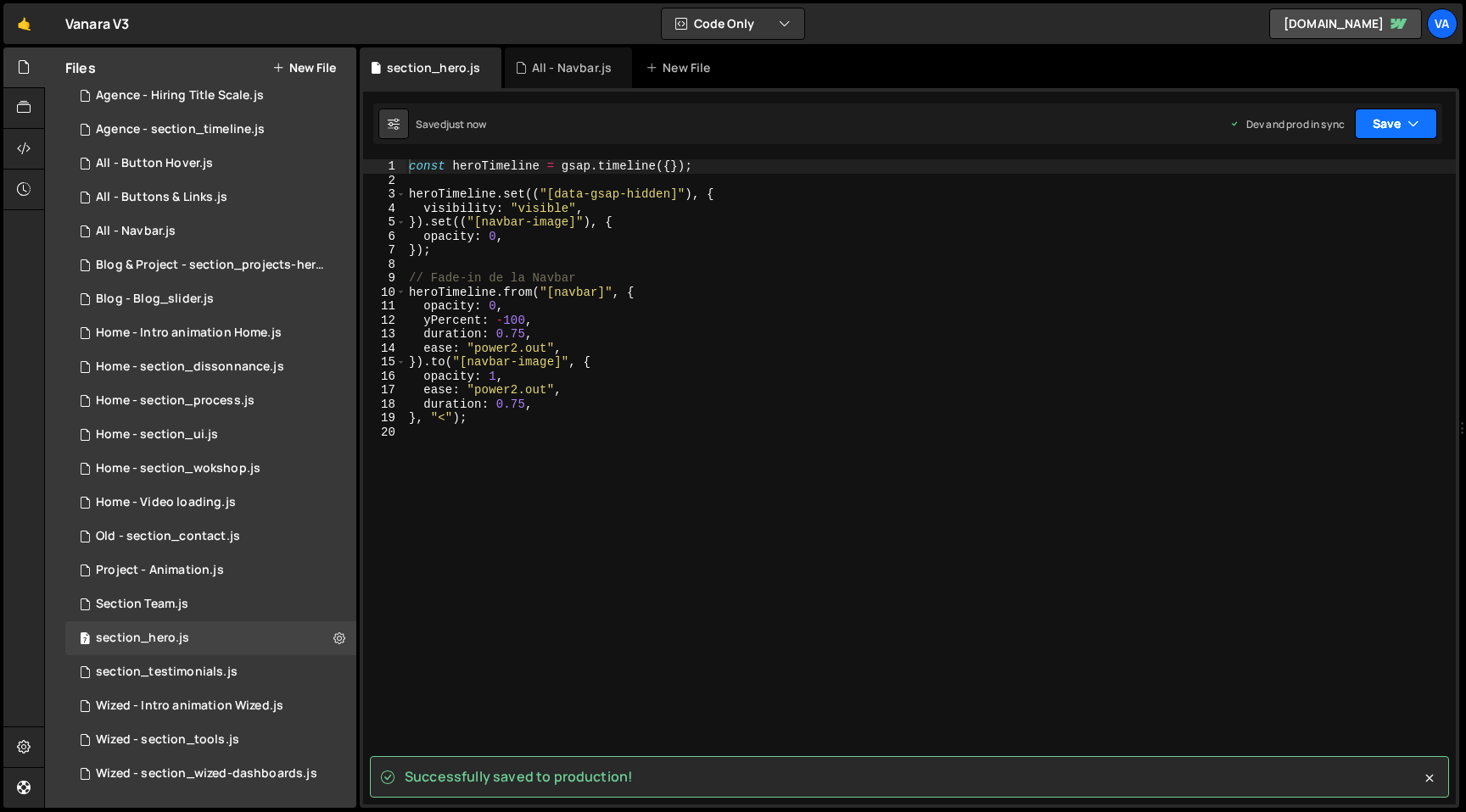
click at [1403, 121] on button "Save" at bounding box center [1396, 123] width 82 height 31
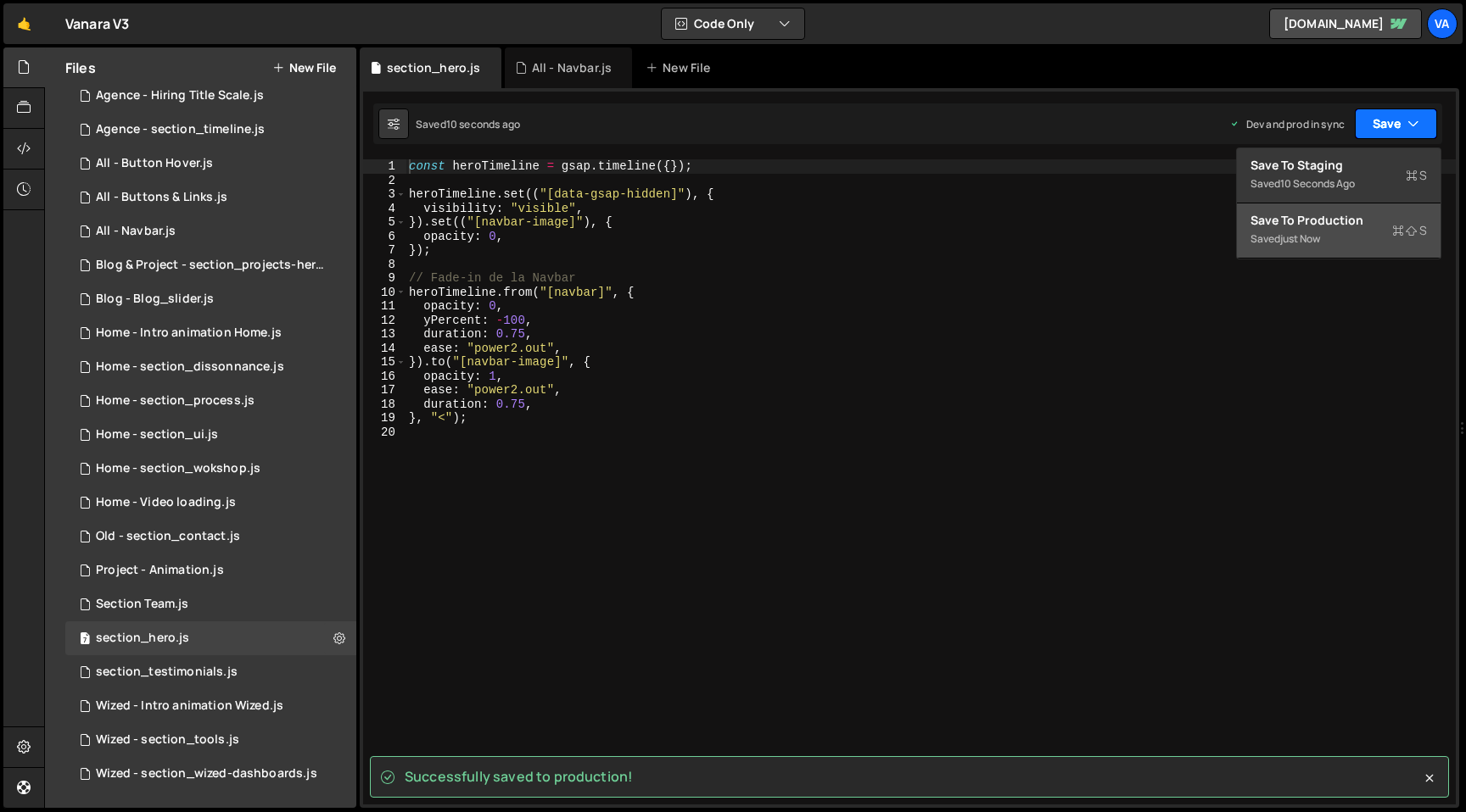
click at [1403, 121] on button "Save" at bounding box center [1396, 123] width 82 height 31
